Goal: Browse casually: Explore the website without a specific task or goal

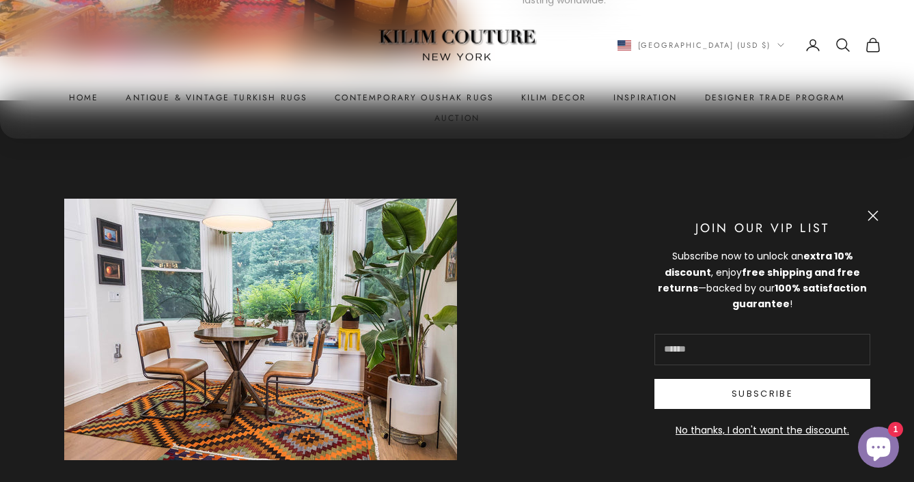
scroll to position [837, 0]
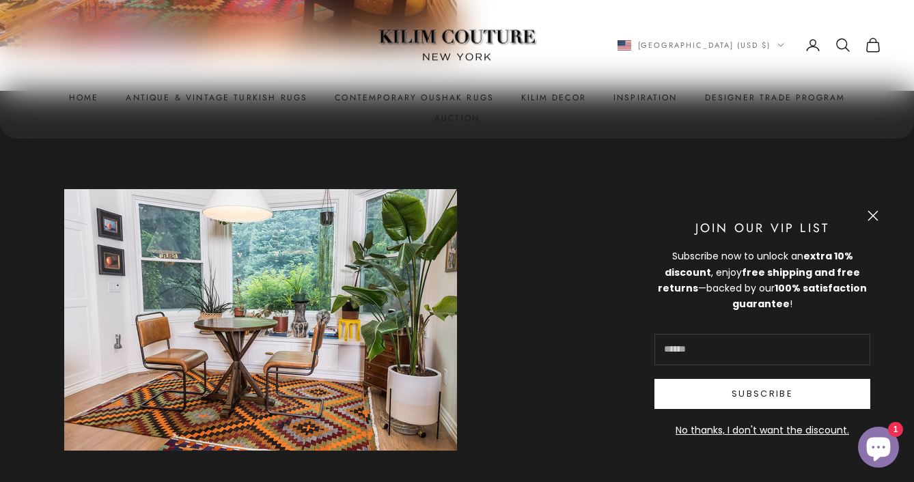
click at [869, 213] on button "Close" at bounding box center [873, 215] width 11 height 11
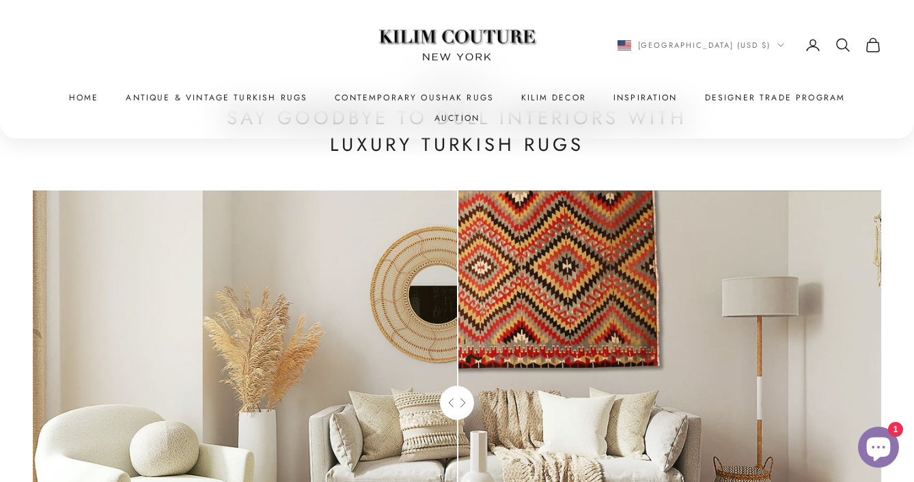
scroll to position [4203, 0]
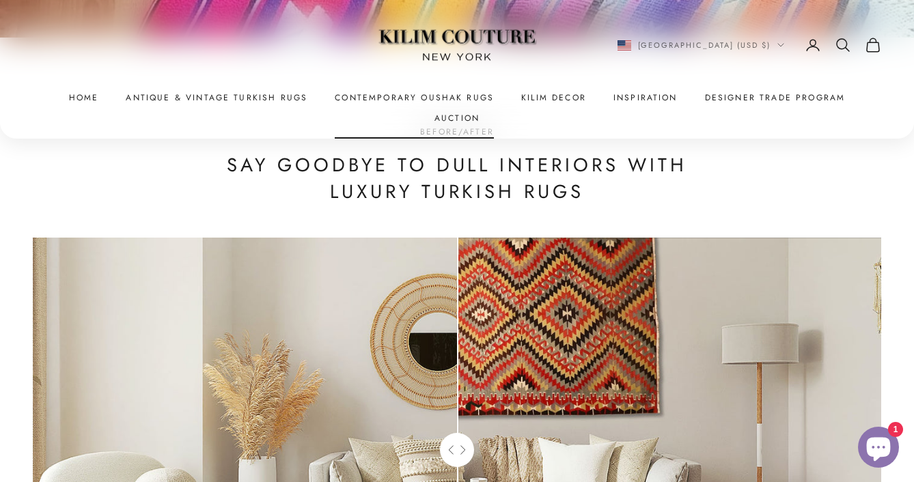
click at [343, 94] on link "Contemporary Oushak Rugs" at bounding box center [414, 98] width 159 height 14
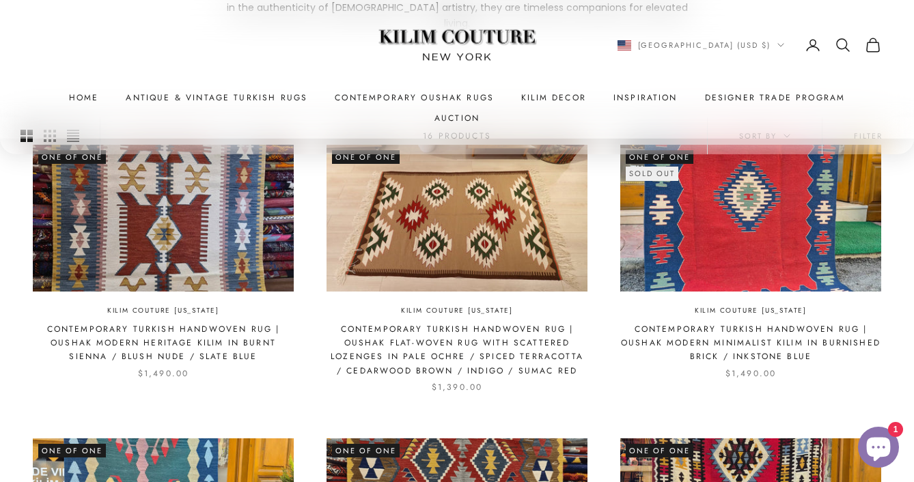
scroll to position [351, 0]
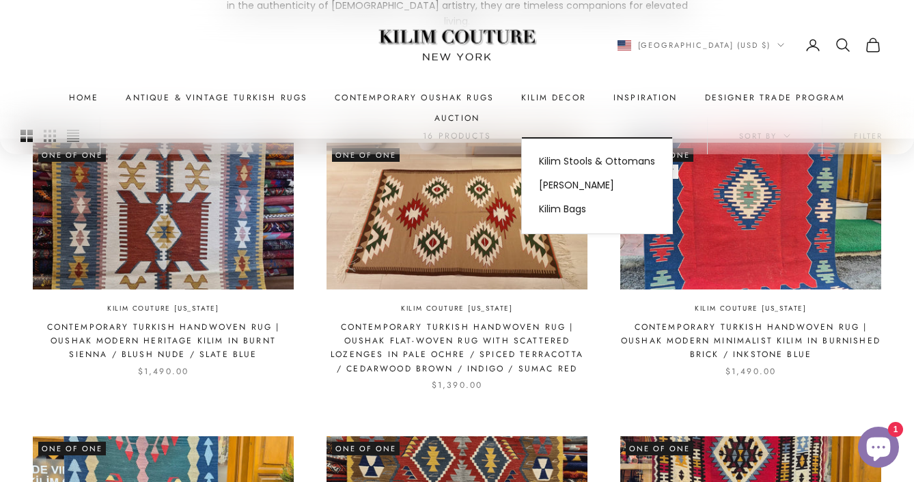
click at [521, 92] on summary "Kilim Decor" at bounding box center [553, 98] width 65 height 14
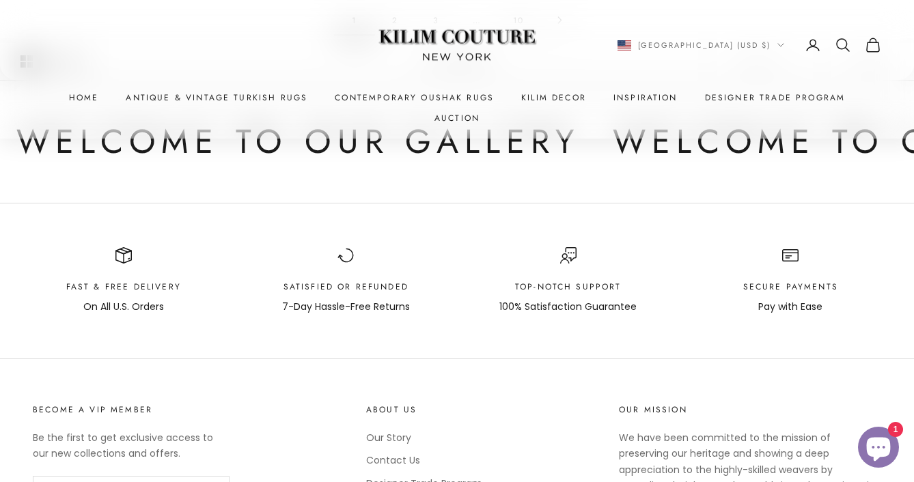
scroll to position [1875, 0]
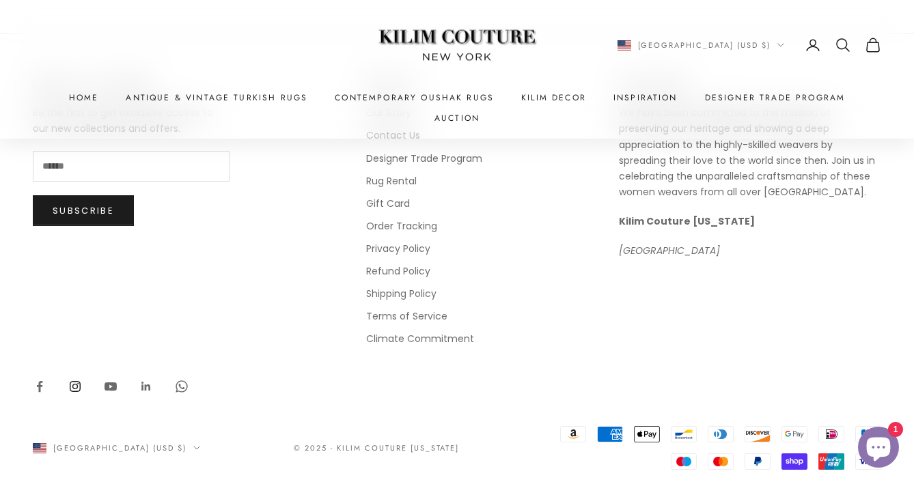
click at [75, 380] on link "Follow on Instagram" at bounding box center [75, 387] width 14 height 14
click at [72, 380] on link "Follow on Instagram" at bounding box center [75, 387] width 14 height 14
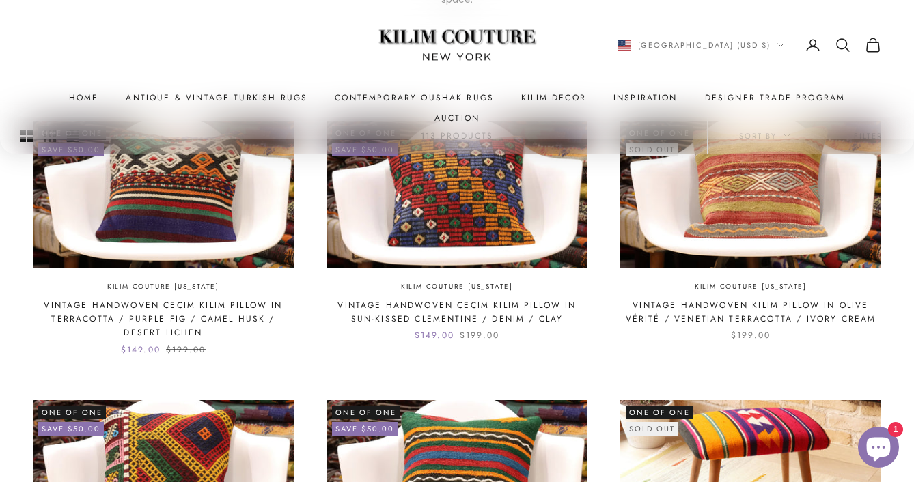
scroll to position [0, 0]
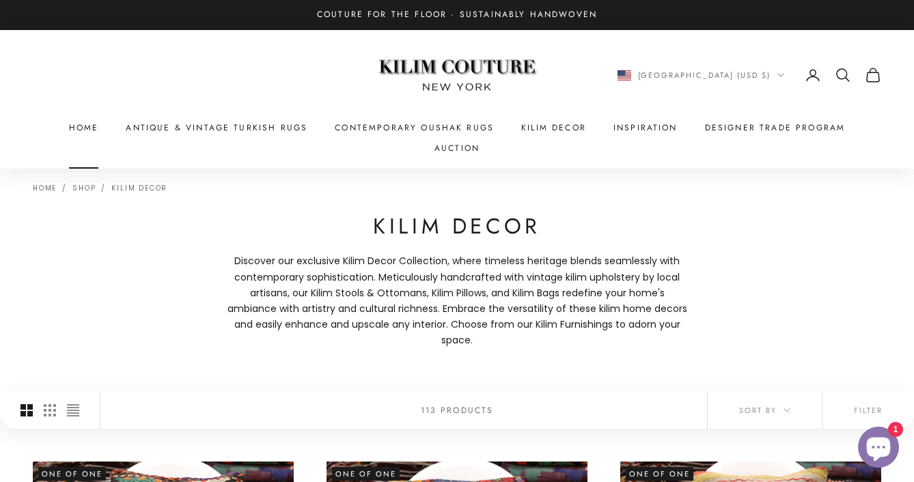
click at [69, 128] on link "Home" at bounding box center [84, 128] width 30 height 14
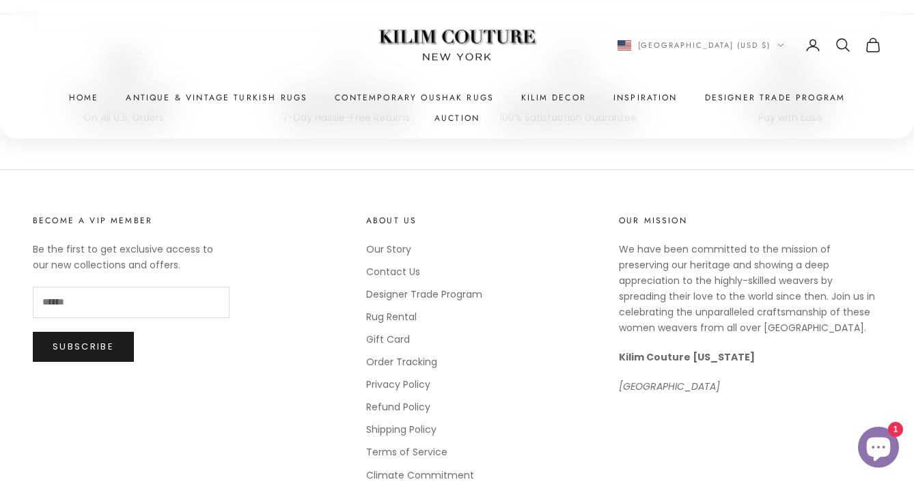
scroll to position [7171, 0]
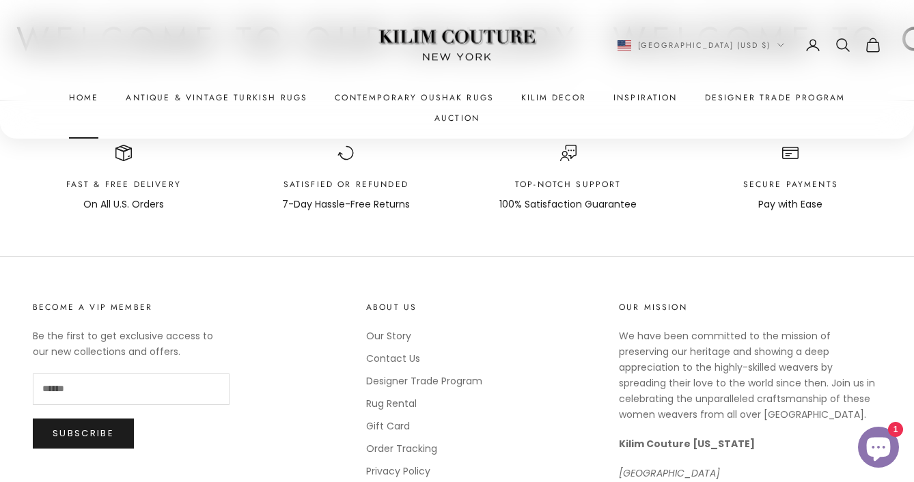
click at [69, 92] on link "Home" at bounding box center [84, 98] width 30 height 14
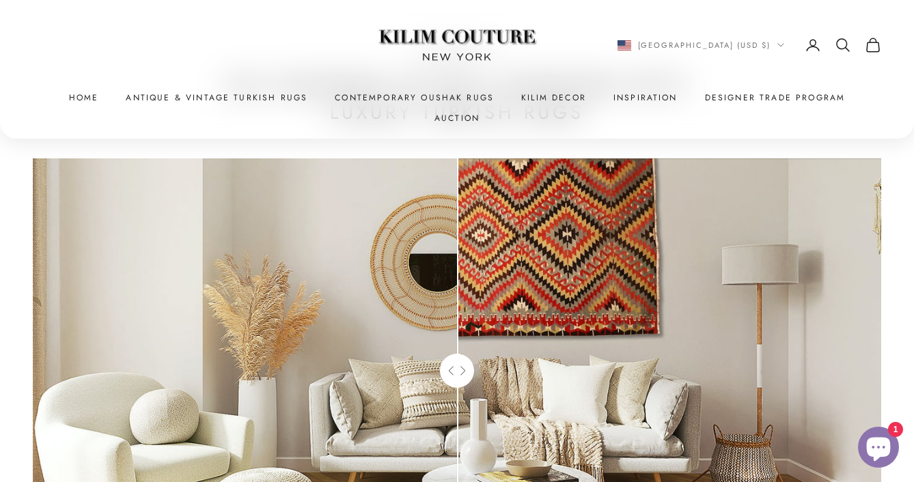
scroll to position [4296, 0]
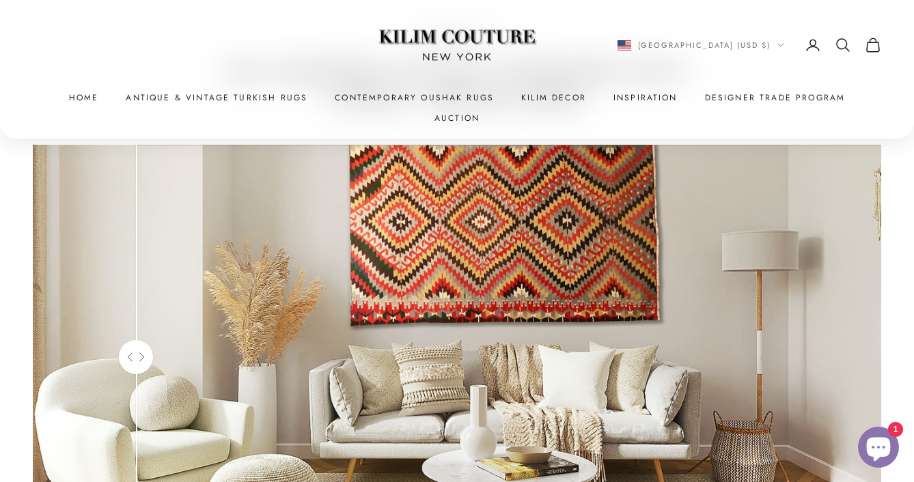
drag, startPoint x: 457, startPoint y: 342, endPoint x: 136, endPoint y: 198, distance: 352.1
click at [136, 198] on div "Use the left and right arrow keys to navigate between before and after photos." at bounding box center [136, 357] width 34 height 424
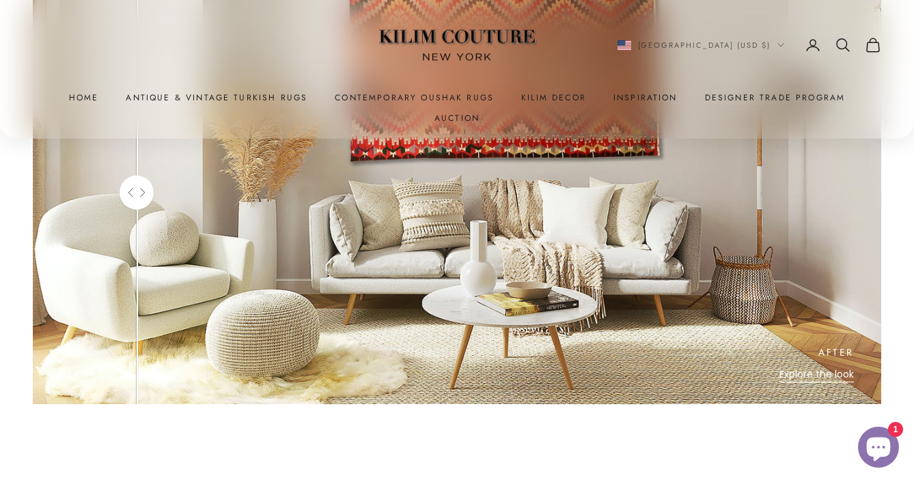
scroll to position [4462, 0]
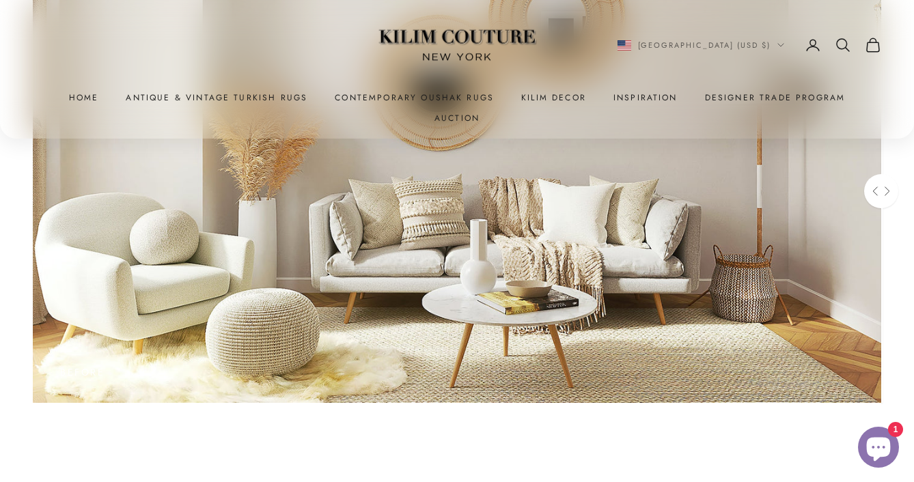
drag, startPoint x: 144, startPoint y: 162, endPoint x: 1004, endPoint y: 222, distance: 861.8
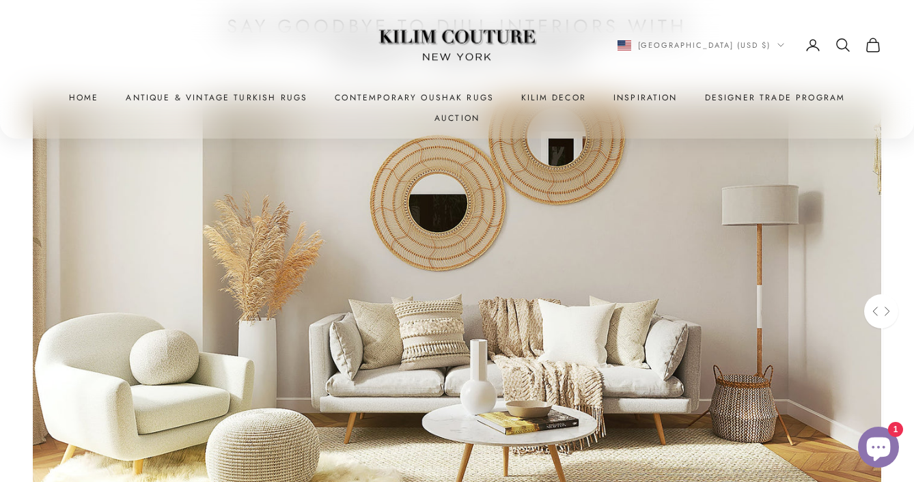
scroll to position [4347, 0]
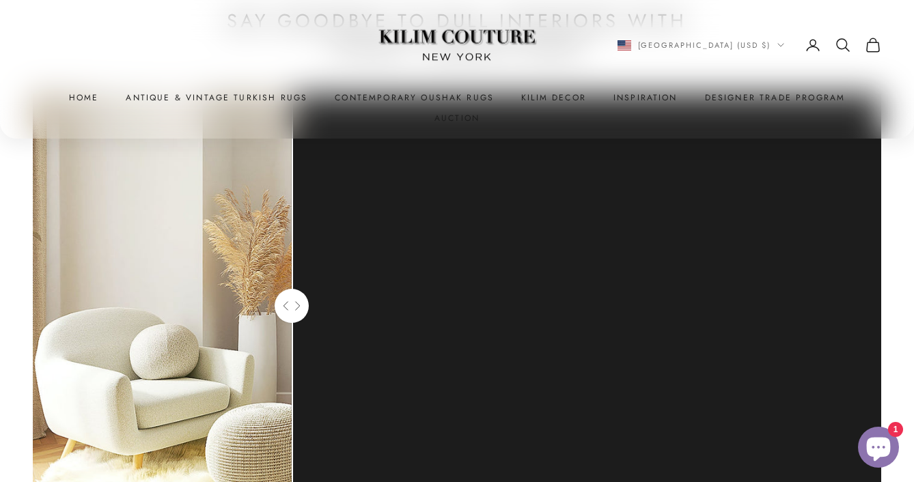
drag, startPoint x: 884, startPoint y: 288, endPoint x: 257, endPoint y: 283, distance: 626.7
click at [275, 289] on rect at bounding box center [292, 306] width 34 height 34
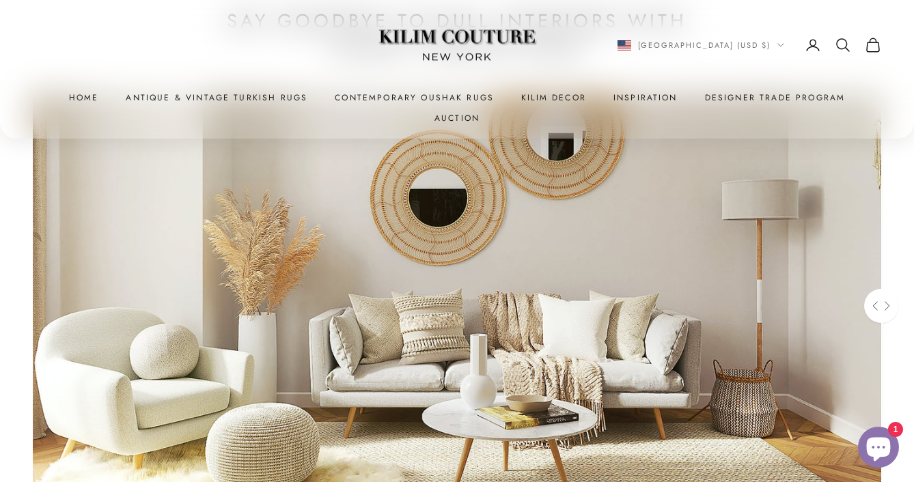
drag, startPoint x: 270, startPoint y: 284, endPoint x: 970, endPoint y: 284, distance: 700.5
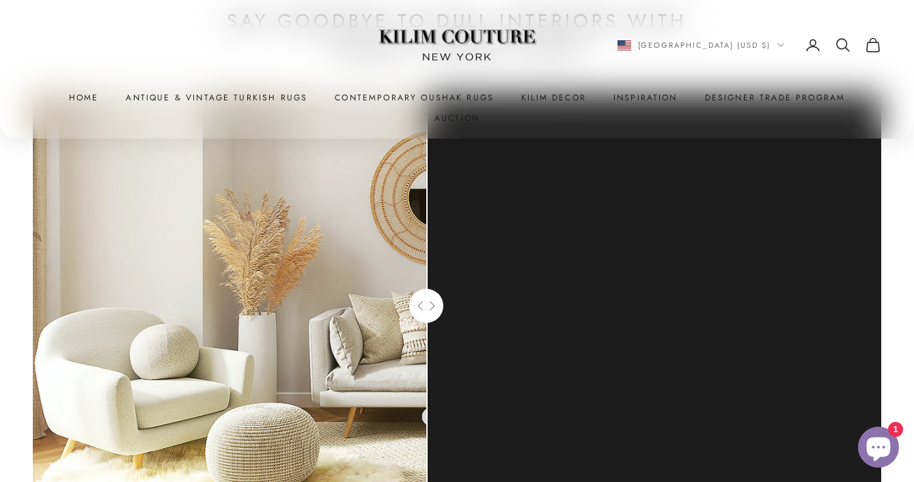
drag, startPoint x: 655, startPoint y: 275, endPoint x: 402, endPoint y: 272, distance: 252.9
click at [405, 272] on before-after "Before After Explore the look Use the left and right arrow keys to navigate bet…" at bounding box center [457, 306] width 849 height 424
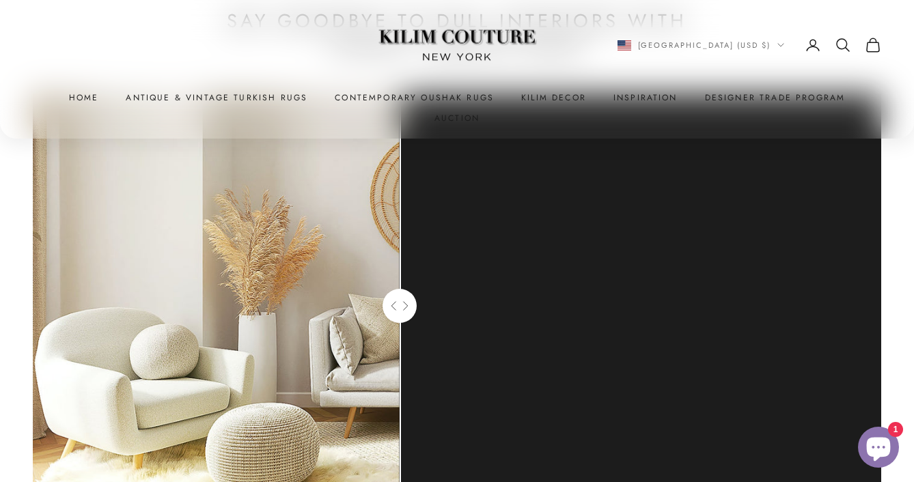
drag, startPoint x: 402, startPoint y: 272, endPoint x: 873, endPoint y: 294, distance: 471.4
click at [417, 294] on rect at bounding box center [400, 306] width 34 height 34
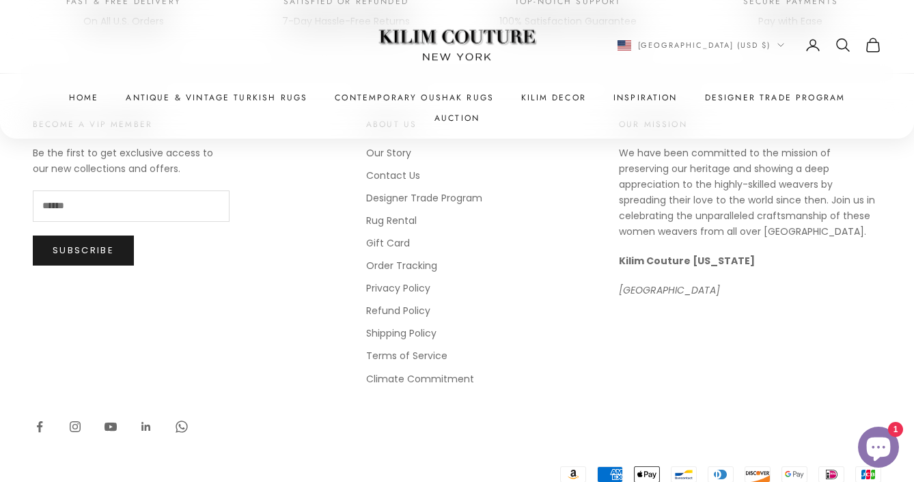
scroll to position [7378, 0]
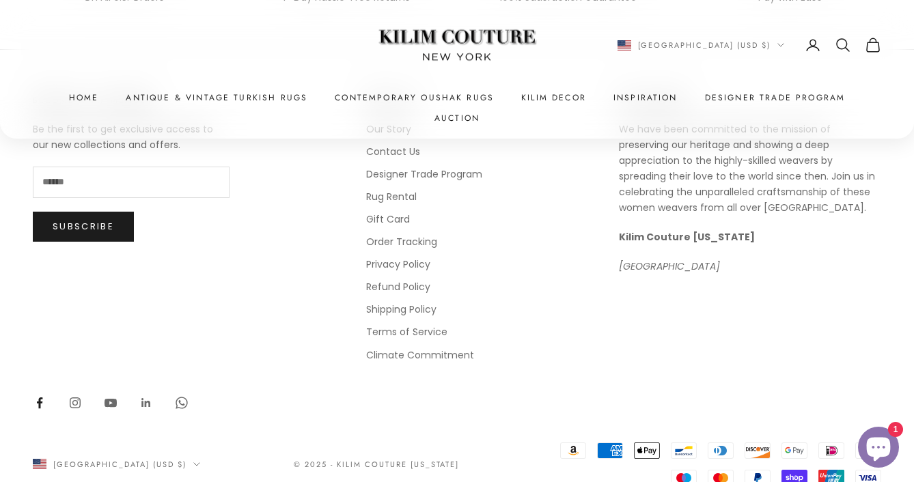
click at [41, 396] on link "Follow on Facebook" at bounding box center [40, 403] width 14 height 14
click at [46, 396] on link "Follow on Facebook" at bounding box center [40, 403] width 14 height 14
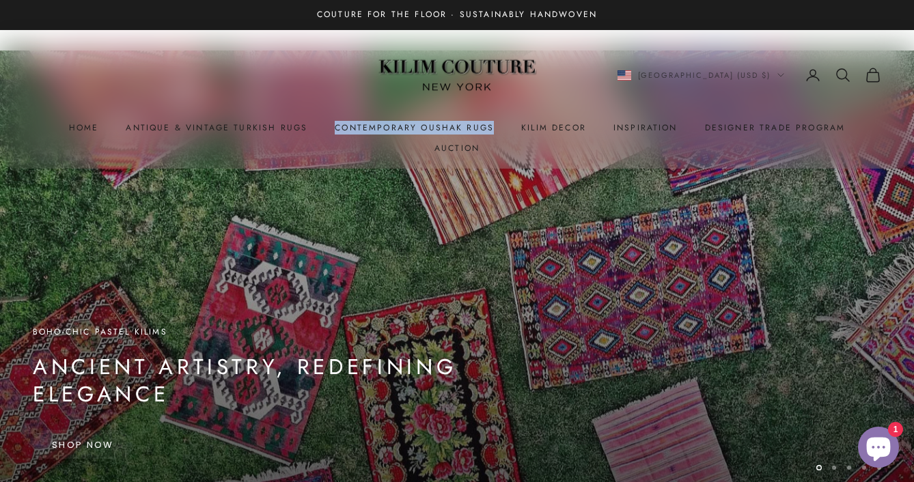
drag, startPoint x: 462, startPoint y: 96, endPoint x: 304, endPoint y: 118, distance: 159.3
click at [304, 118] on x-header "Kilim Couture [US_STATE] Navigation menu Home Antique & Vintage Turkish Rugs Co…" at bounding box center [457, 99] width 914 height 139
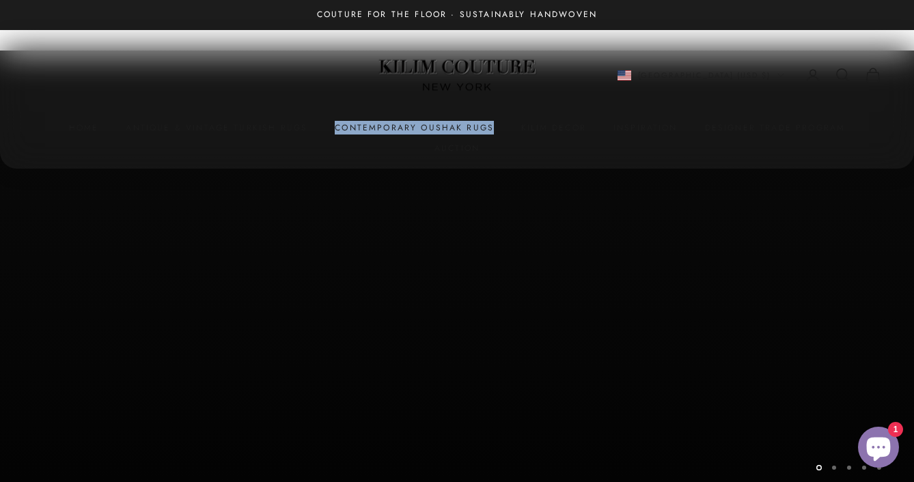
copy link "Contemporary Oushak Rugs"
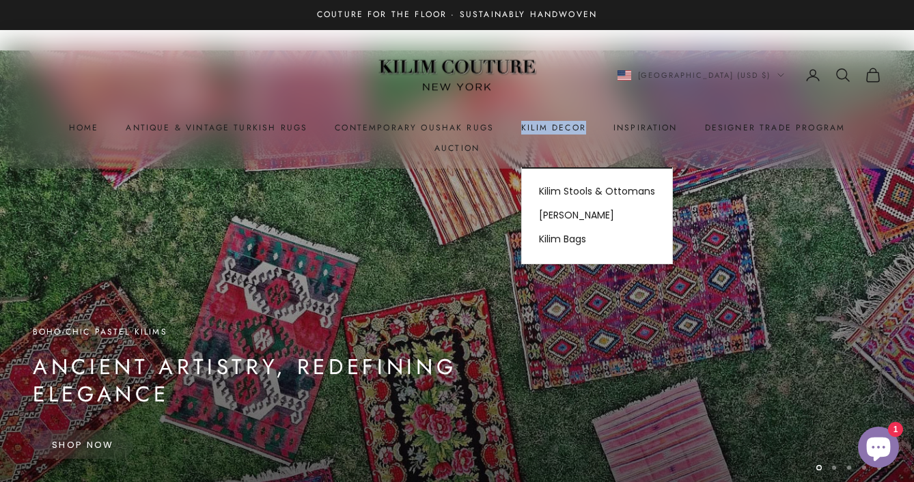
drag, startPoint x: 556, startPoint y: 130, endPoint x: 485, endPoint y: 128, distance: 70.4
click at [485, 128] on nav "Navigation menu Home Antique & Vintage Turkish Rugs Contemporary Oushak Rugs Ki…" at bounding box center [457, 138] width 849 height 35
copy summary "Kilim Decor"
